Goal: Information Seeking & Learning: Understand process/instructions

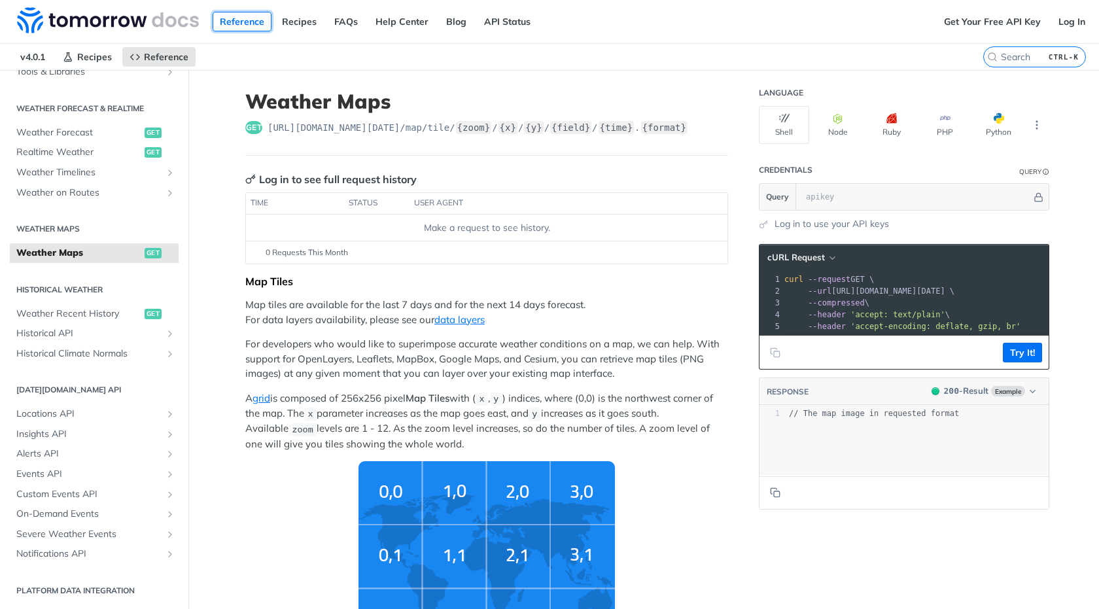
click at [234, 21] on link "Reference" at bounding box center [242, 22] width 59 height 20
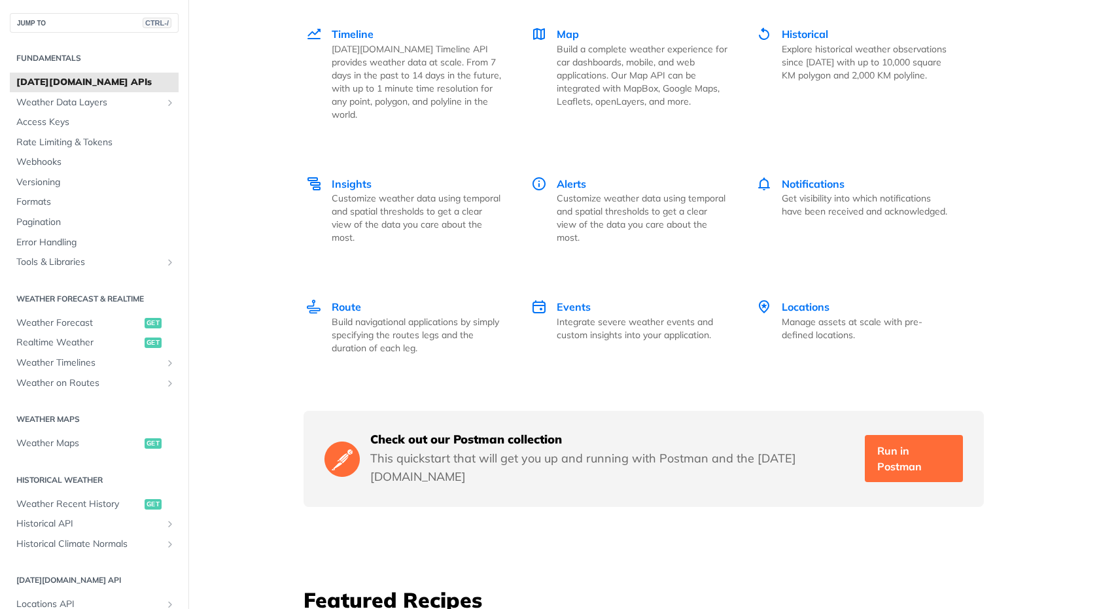
scroll to position [1963, 0]
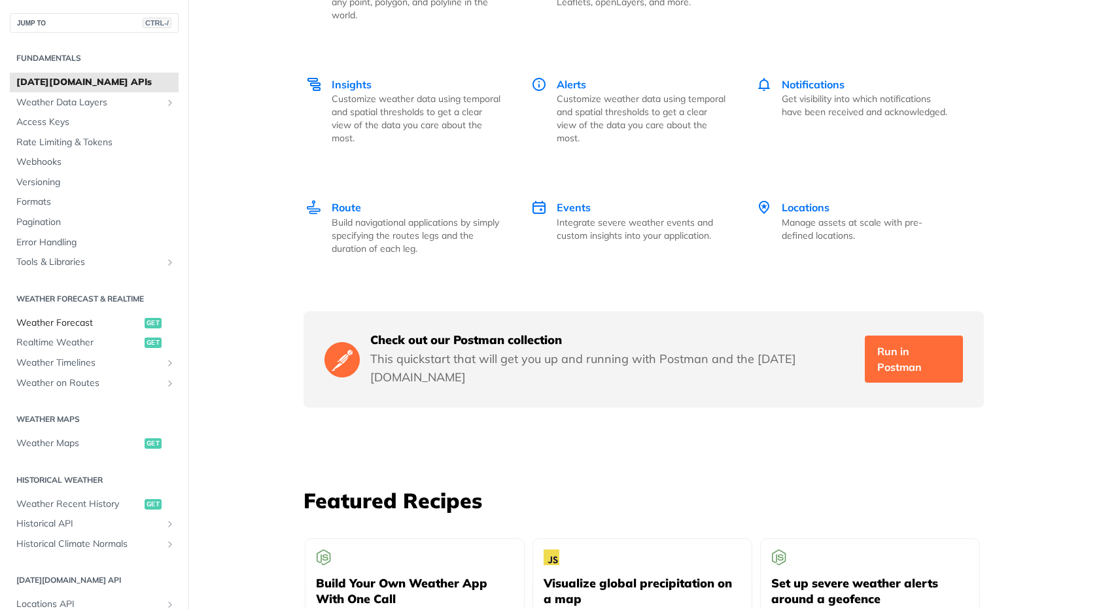
click at [116, 320] on span "Weather Forecast" at bounding box center [78, 323] width 125 height 13
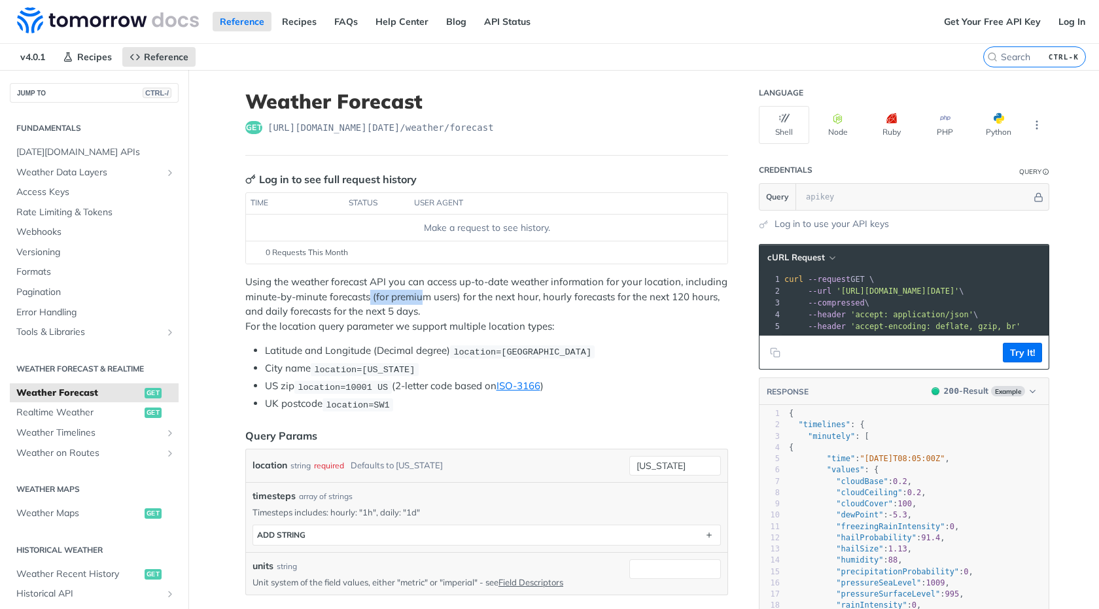
drag, startPoint x: 364, startPoint y: 295, endPoint x: 421, endPoint y: 298, distance: 57.0
click at [420, 296] on p "Using the weather forecast API you can access up-to-date weather information fo…" at bounding box center [486, 304] width 483 height 59
drag, startPoint x: 463, startPoint y: 299, endPoint x: 511, endPoint y: 299, distance: 48.4
click at [511, 299] on p "Using the weather forecast API you can access up-to-date weather information fo…" at bounding box center [486, 304] width 483 height 59
drag, startPoint x: 539, startPoint y: 299, endPoint x: 636, endPoint y: 304, distance: 97.6
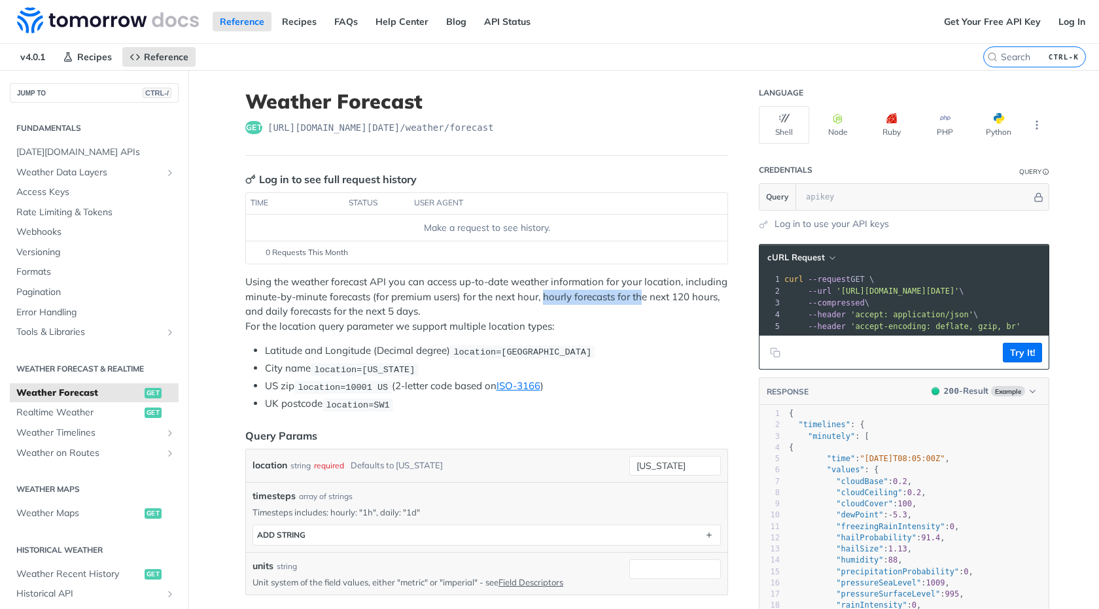
click at [636, 304] on p "Using the weather forecast API you can access up-to-date weather information fo…" at bounding box center [486, 304] width 483 height 59
drag, startPoint x: 376, startPoint y: 306, endPoint x: 414, endPoint y: 310, distance: 38.8
click at [385, 310] on p "Using the weather forecast API you can access up-to-date weather information fo…" at bounding box center [486, 304] width 483 height 59
drag, startPoint x: 578, startPoint y: 291, endPoint x: 625, endPoint y: 297, distance: 47.6
click at [625, 297] on p "Using the weather forecast API you can access up-to-date weather information fo…" at bounding box center [486, 304] width 483 height 59
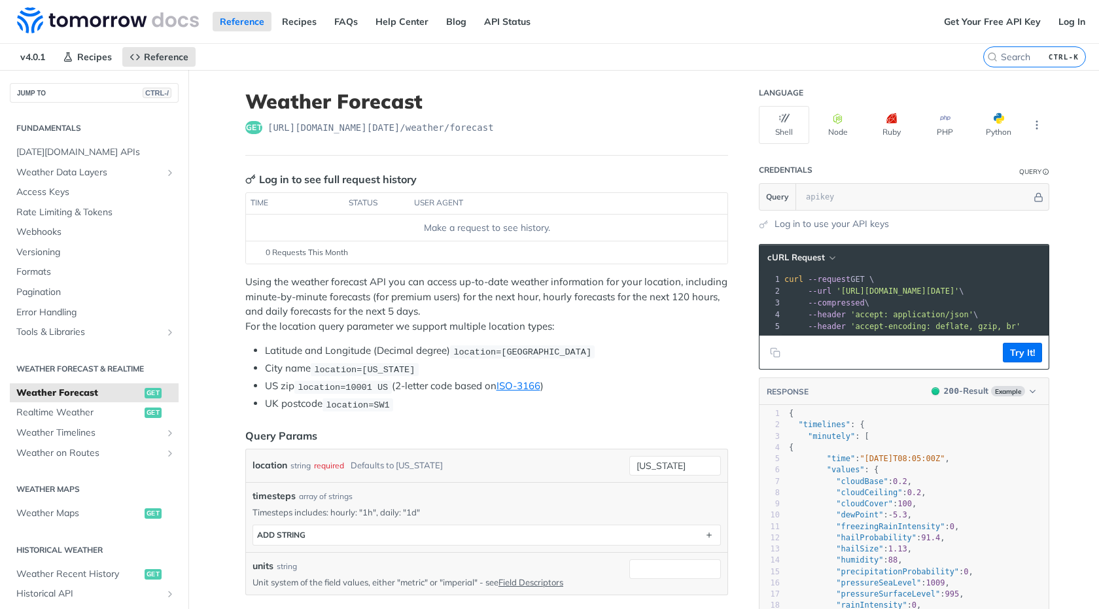
click at [658, 310] on p "Using the weather forecast API you can access up-to-date weather information fo…" at bounding box center [486, 304] width 483 height 59
drag, startPoint x: 624, startPoint y: 298, endPoint x: 693, endPoint y: 300, distance: 69.4
click at [699, 300] on p "Using the weather forecast API you can access up-to-date weather information fo…" at bounding box center [486, 304] width 483 height 59
click at [673, 302] on p "Using the weather forecast API you can access up-to-date weather information fo…" at bounding box center [486, 304] width 483 height 59
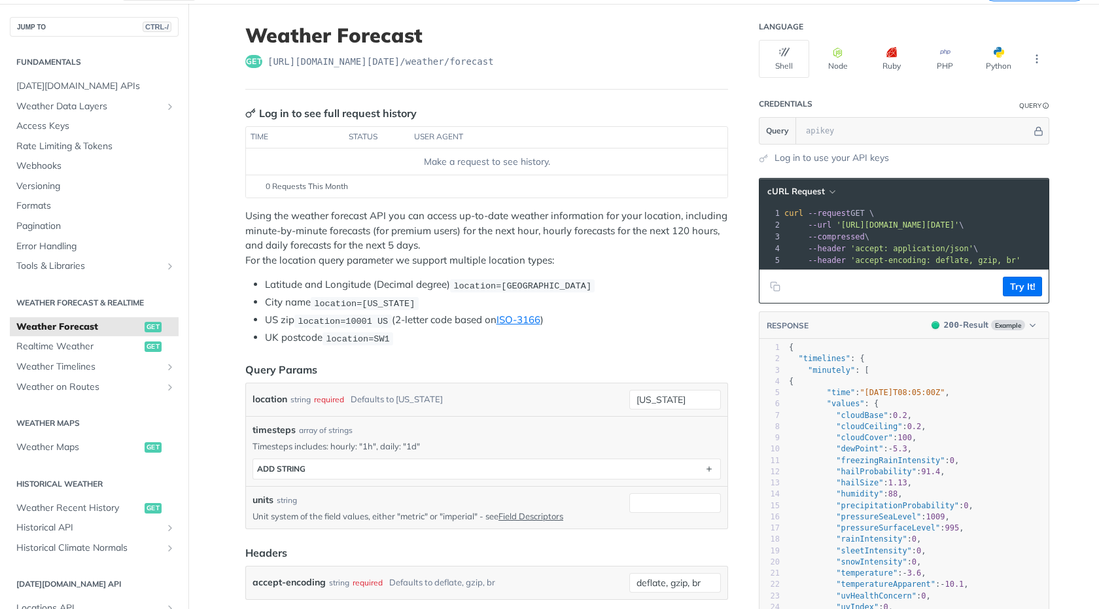
scroll to position [157, 0]
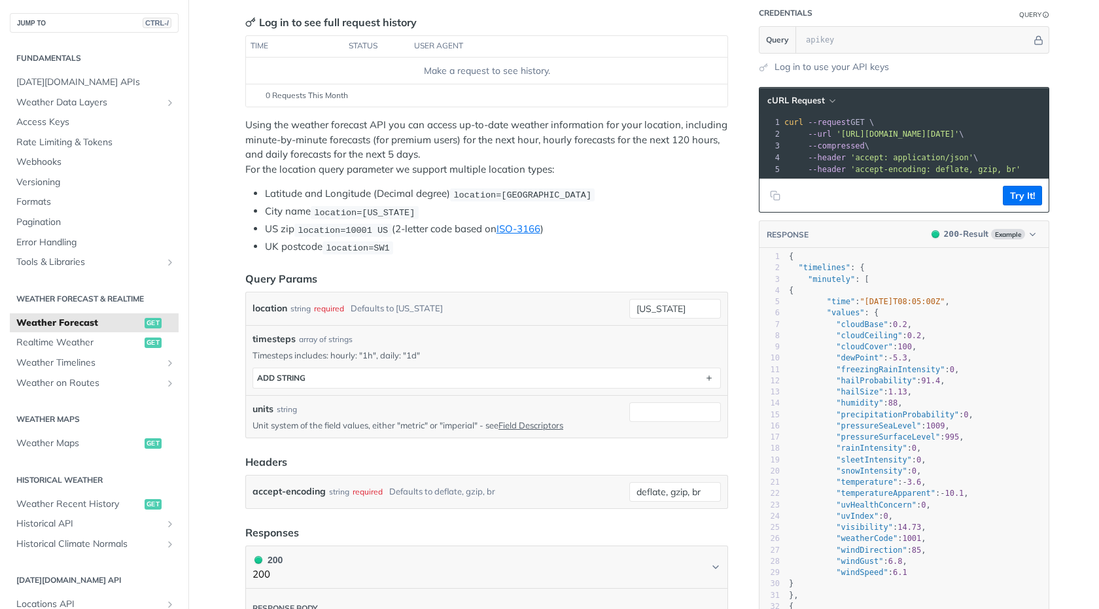
drag, startPoint x: 838, startPoint y: 188, endPoint x: 873, endPoint y: 188, distance: 34.7
click at [873, 188] on div "cURL Request xxxxxxxxxx 1 curl --request GET \ 2 --url 'https://api.tomorrow.io…" at bounding box center [904, 150] width 291 height 126
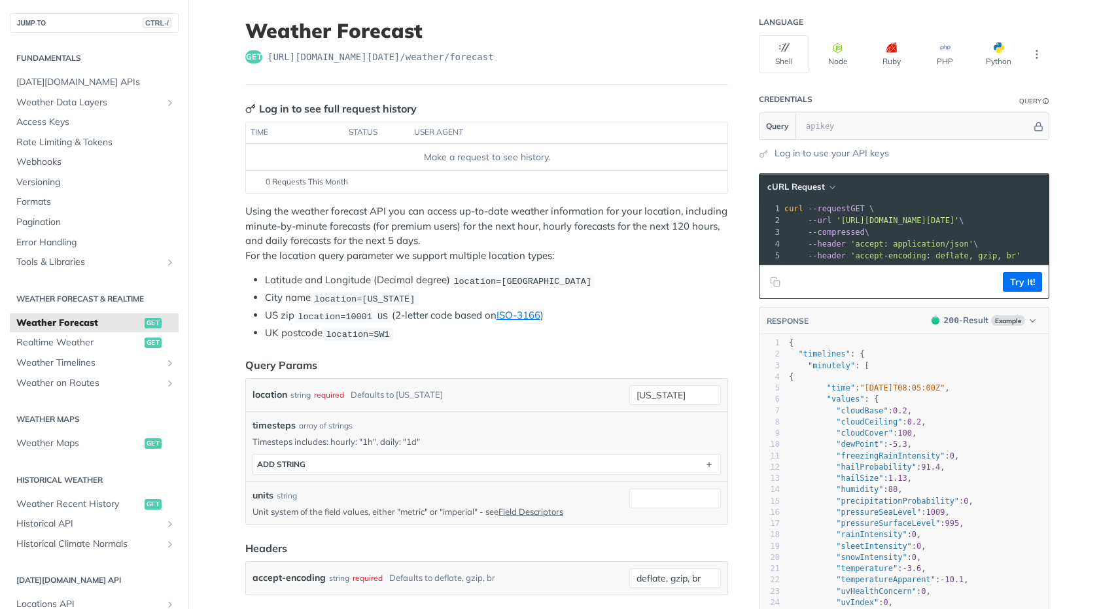
scroll to position [67, 0]
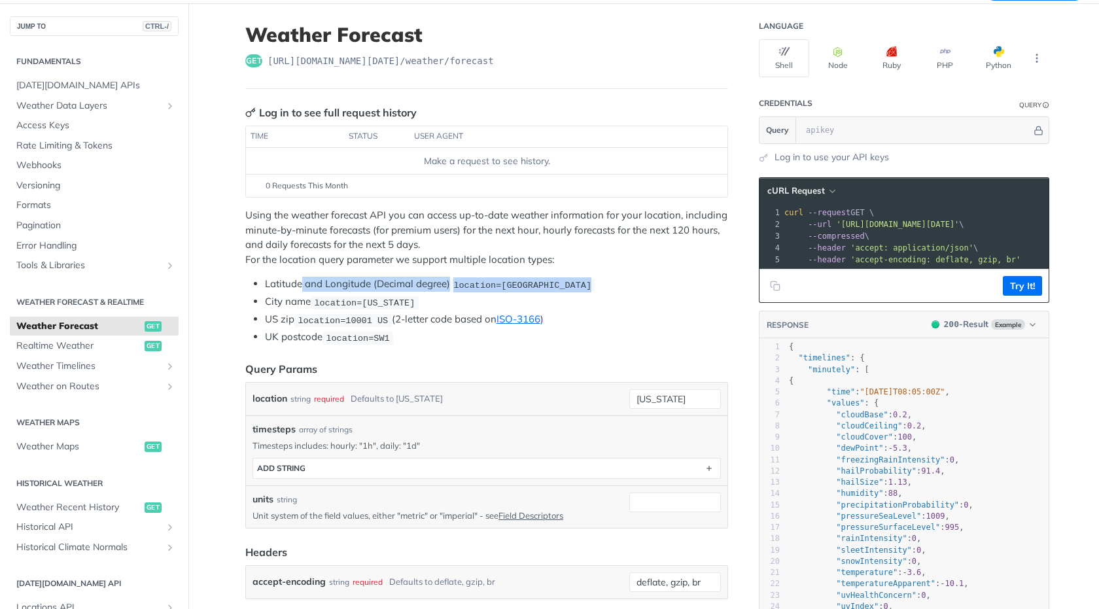
drag, startPoint x: 613, startPoint y: 283, endPoint x: 283, endPoint y: 280, distance: 330.5
click at [294, 282] on li "Latitude and Longitude (Decimal degree) location=42.3478, -71.0466" at bounding box center [496, 284] width 463 height 15
click at [279, 280] on li "Latitude and Longitude (Decimal degree) location=42.3478, -71.0466" at bounding box center [496, 284] width 463 height 15
drag, startPoint x: 260, startPoint y: 284, endPoint x: 604, endPoint y: 287, distance: 344.2
click at [604, 287] on li "Latitude and Longitude (Decimal degree) location=42.3478, -71.0466" at bounding box center [496, 284] width 463 height 15
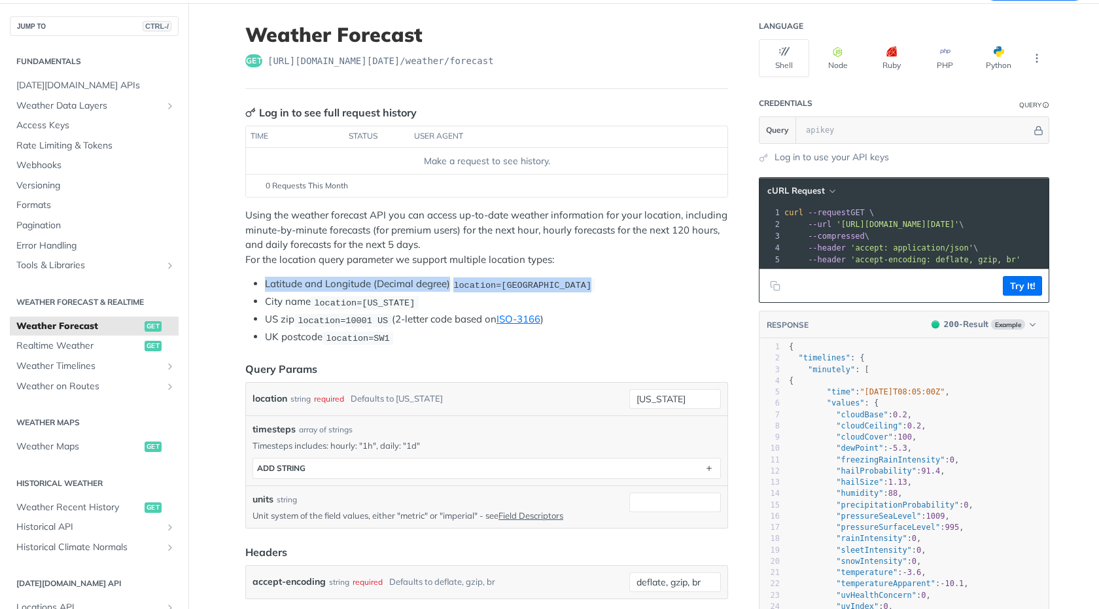
click at [604, 285] on li "Latitude and Longitude (Decimal degree) location=42.3478, -71.0466" at bounding box center [496, 284] width 463 height 15
drag, startPoint x: 246, startPoint y: 286, endPoint x: 590, endPoint y: 288, distance: 343.5
click at [590, 288] on ul "Latitude and Longitude (Decimal degree) location=42.3478, -71.0466 City name lo…" at bounding box center [486, 311] width 483 height 68
click at [601, 286] on li "Latitude and Longitude (Decimal degree) location=42.3478, -71.0466" at bounding box center [496, 284] width 463 height 15
drag, startPoint x: 601, startPoint y: 286, endPoint x: 243, endPoint y: 291, distance: 358.0
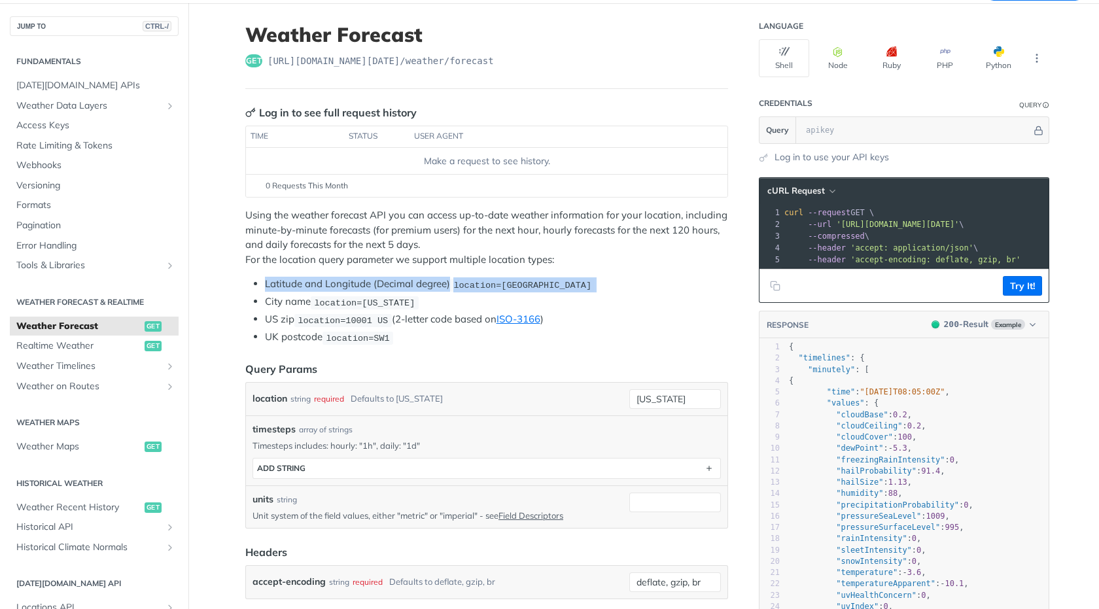
click at [245, 291] on ul "Latitude and Longitude (Decimal degree) location=42.3478, -71.0466 City name lo…" at bounding box center [486, 311] width 483 height 68
drag, startPoint x: 260, startPoint y: 301, endPoint x: 410, endPoint y: 301, distance: 149.8
click at [410, 301] on ul "Latitude and Longitude (Decimal degree) location=42.3478, -71.0466 City name lo…" at bounding box center [486, 311] width 483 height 68
click at [411, 301] on li "City name location=new york" at bounding box center [496, 301] width 463 height 15
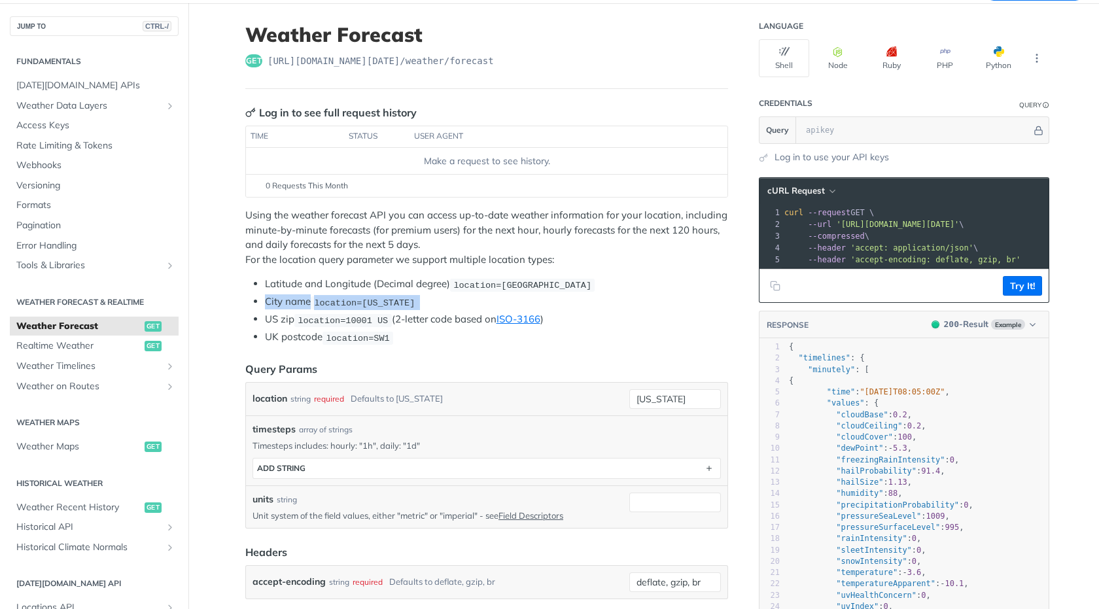
drag, startPoint x: 411, startPoint y: 301, endPoint x: 253, endPoint y: 296, distance: 157.8
click at [253, 296] on ul "Latitude and Longitude (Decimal degree) location=42.3478, -71.0466 City name lo…" at bounding box center [486, 311] width 483 height 68
drag, startPoint x: 251, startPoint y: 284, endPoint x: 661, endPoint y: 288, distance: 409.6
click at [661, 288] on li "Latitude and Longitude (Decimal degree) location=42.3478, -71.0466" at bounding box center [496, 284] width 463 height 15
click at [657, 285] on li "Latitude and Longitude (Decimal degree) location=42.3478, -71.0466" at bounding box center [496, 284] width 463 height 15
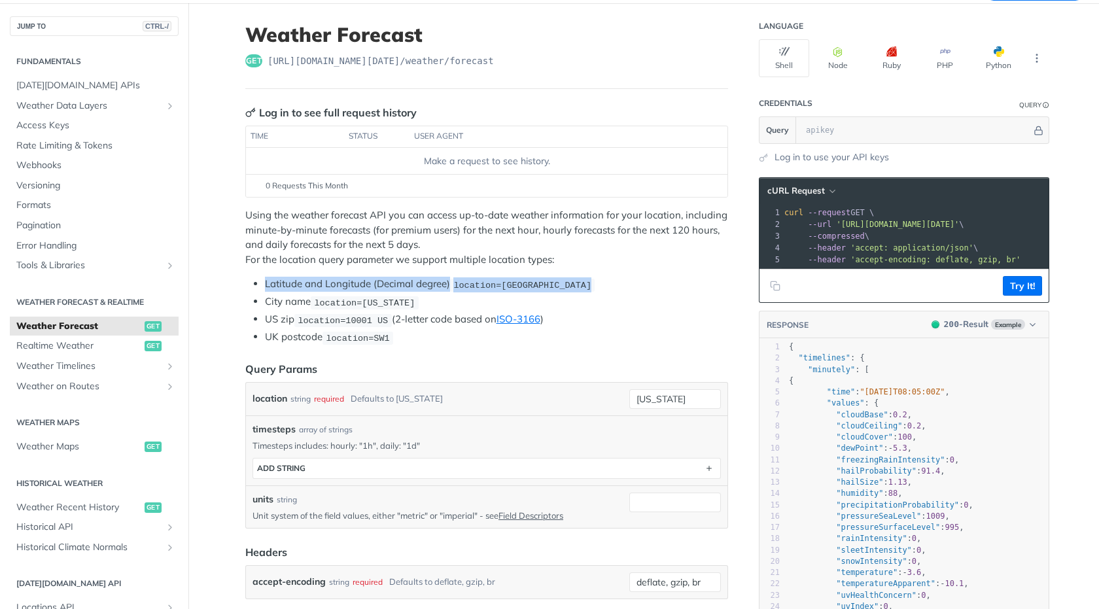
drag, startPoint x: 621, startPoint y: 289, endPoint x: 244, endPoint y: 281, distance: 377.0
click at [245, 281] on ul "Latitude and Longitude (Decimal degree) location=42.3478, -71.0466 City name lo…" at bounding box center [486, 311] width 483 height 68
drag, startPoint x: 438, startPoint y: 302, endPoint x: 237, endPoint y: 288, distance: 202.1
click at [408, 300] on li "City name location=new york" at bounding box center [496, 301] width 463 height 15
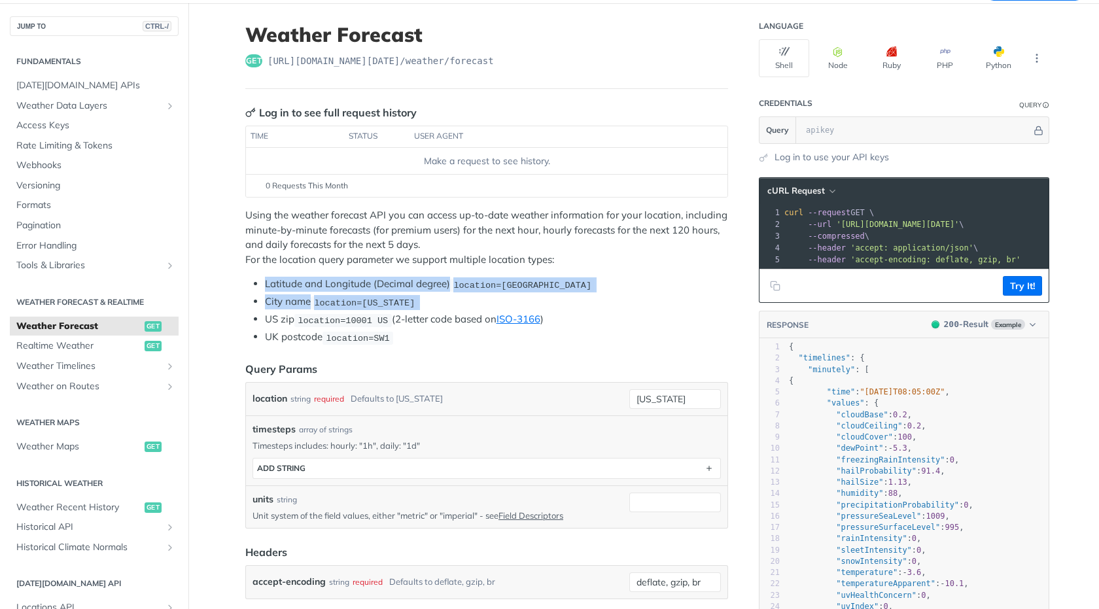
drag, startPoint x: 408, startPoint y: 300, endPoint x: 266, endPoint y: 285, distance: 142.8
click at [266, 285] on ul "Latitude and Longitude (Decimal degree) location=42.3478, -71.0466 City name lo…" at bounding box center [486, 311] width 483 height 68
click at [439, 296] on li "City name location=new york" at bounding box center [496, 301] width 463 height 15
click at [421, 294] on li "City name location=new york" at bounding box center [496, 301] width 463 height 15
drag, startPoint x: 416, startPoint y: 294, endPoint x: 319, endPoint y: 280, distance: 97.9
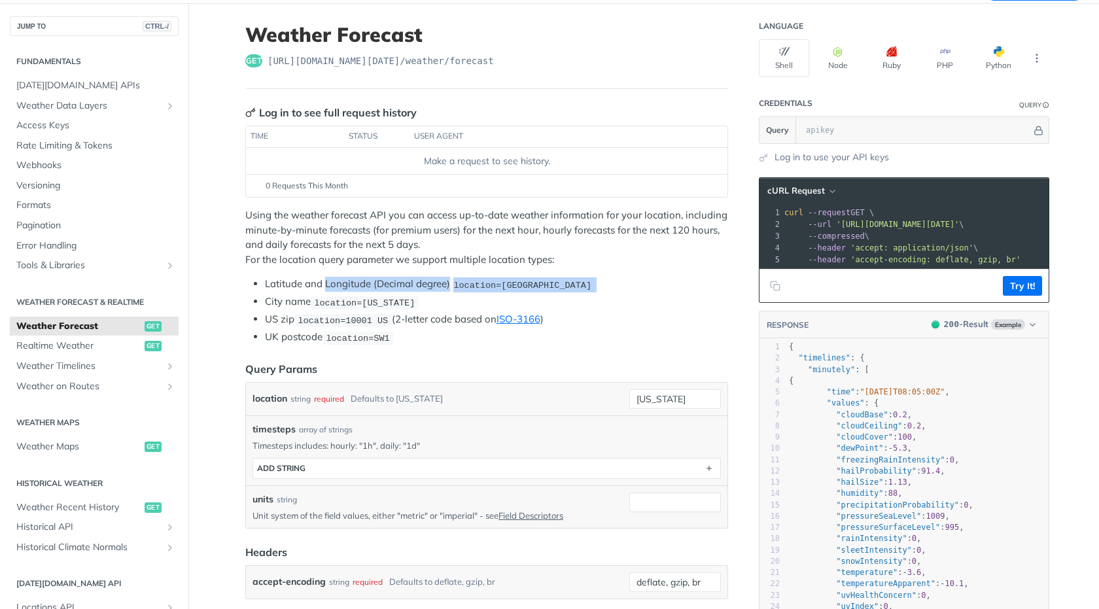
click at [319, 280] on ul "Latitude and Longitude (Decimal degree) location=42.3478, -71.0466 City name lo…" at bounding box center [486, 311] width 483 height 68
drag, startPoint x: 406, startPoint y: 302, endPoint x: 241, endPoint y: 285, distance: 165.7
click at [245, 285] on ul "Latitude and Longitude (Decimal degree) location=42.3478, -71.0466 City name lo…" at bounding box center [486, 311] width 483 height 68
click at [407, 299] on li "City name location=new york" at bounding box center [496, 301] width 463 height 15
click at [612, 296] on li "City name location=new york" at bounding box center [496, 301] width 463 height 15
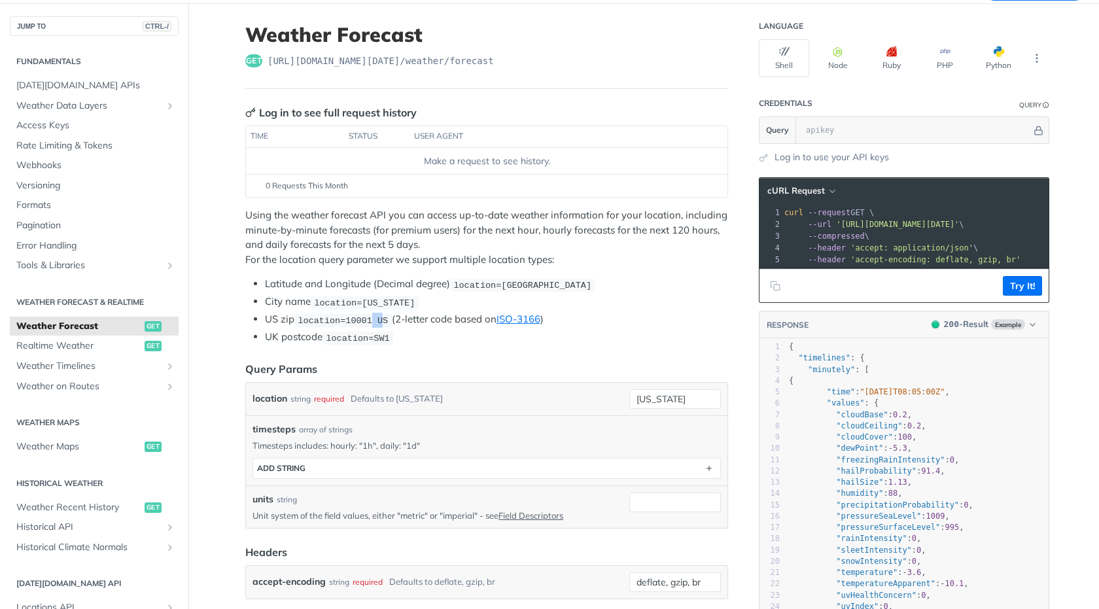
drag, startPoint x: 380, startPoint y: 321, endPoint x: 367, endPoint y: 327, distance: 13.8
click at [367, 327] on code "location=10001 US" at bounding box center [342, 320] width 97 height 13
click at [429, 302] on li "City name location=new york" at bounding box center [496, 301] width 463 height 15
drag, startPoint x: 429, startPoint y: 302, endPoint x: 266, endPoint y: 294, distance: 163.1
click at [266, 294] on ul "Latitude and Longitude (Decimal degree) location=42.3478, -71.0466 City name lo…" at bounding box center [486, 311] width 483 height 68
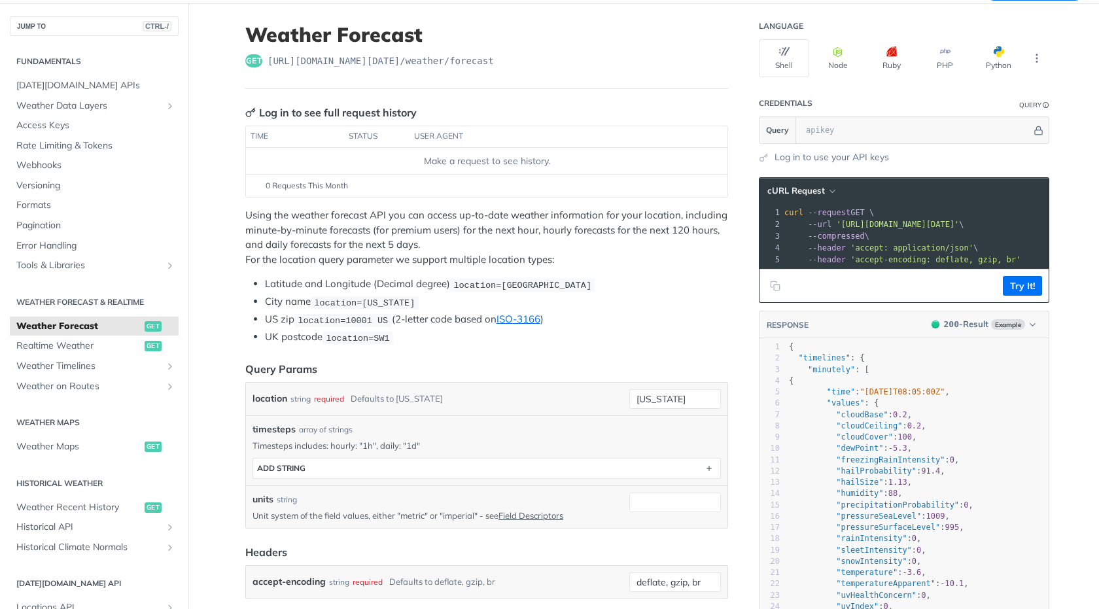
click at [575, 289] on span "location=[GEOGRAPHIC_DATA]" at bounding box center [522, 285] width 138 height 10
drag, startPoint x: 573, startPoint y: 279, endPoint x: 253, endPoint y: 275, distance: 320.0
click at [253, 275] on div "Using the weather forecast API you can access up-to-date weather information fo…" at bounding box center [486, 276] width 483 height 137
drag, startPoint x: 542, startPoint y: 255, endPoint x: 270, endPoint y: 257, distance: 272.9
click at [270, 257] on p "Using the weather forecast API you can access up-to-date weather information fo…" at bounding box center [486, 237] width 483 height 59
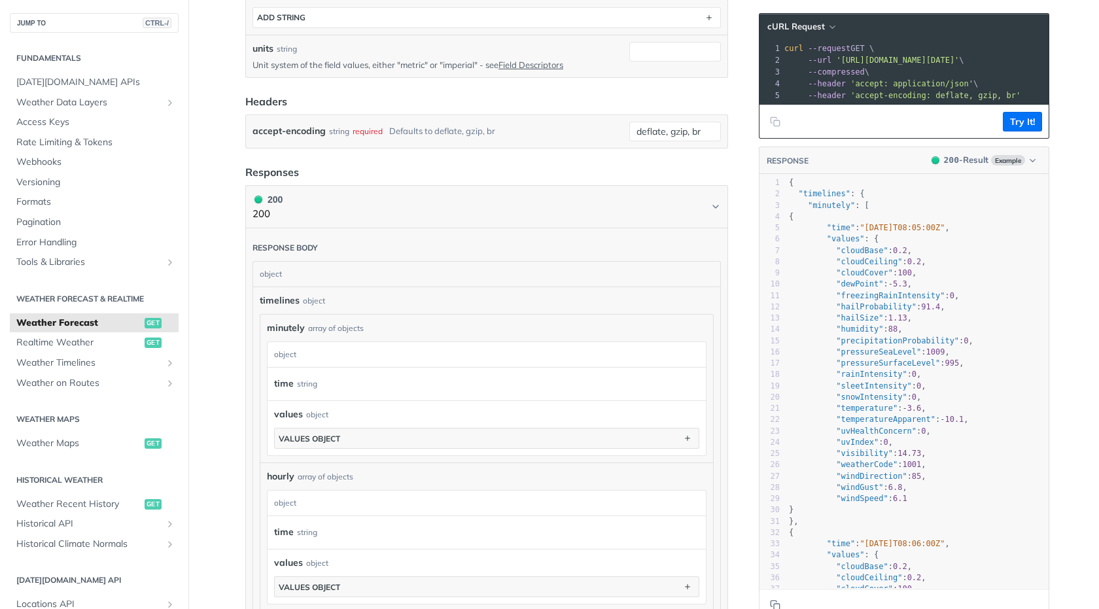
scroll to position [628, 0]
